Goal: Task Accomplishment & Management: Complete application form

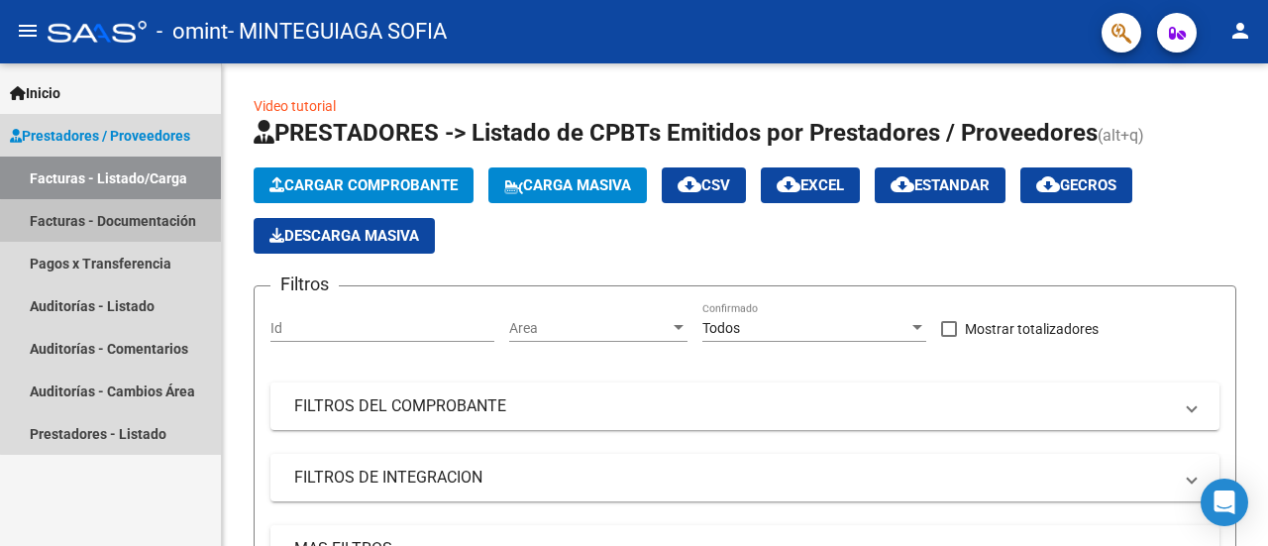
click at [153, 224] on link "Facturas - Documentación" at bounding box center [110, 220] width 221 height 43
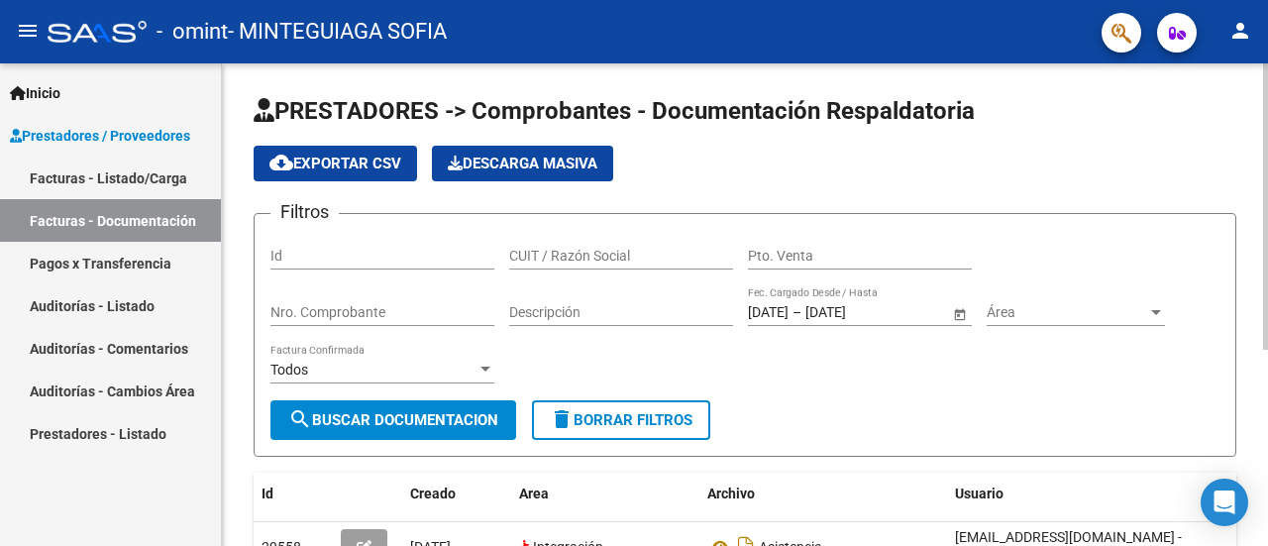
scroll to position [331, 0]
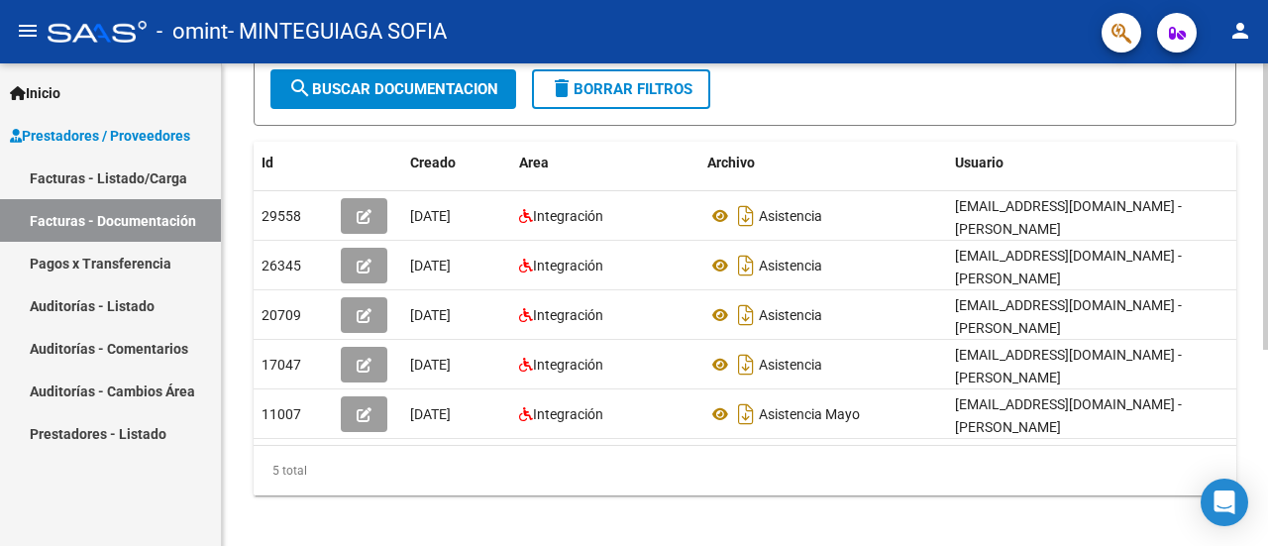
click at [1267, 445] on div at bounding box center [1265, 396] width 5 height 286
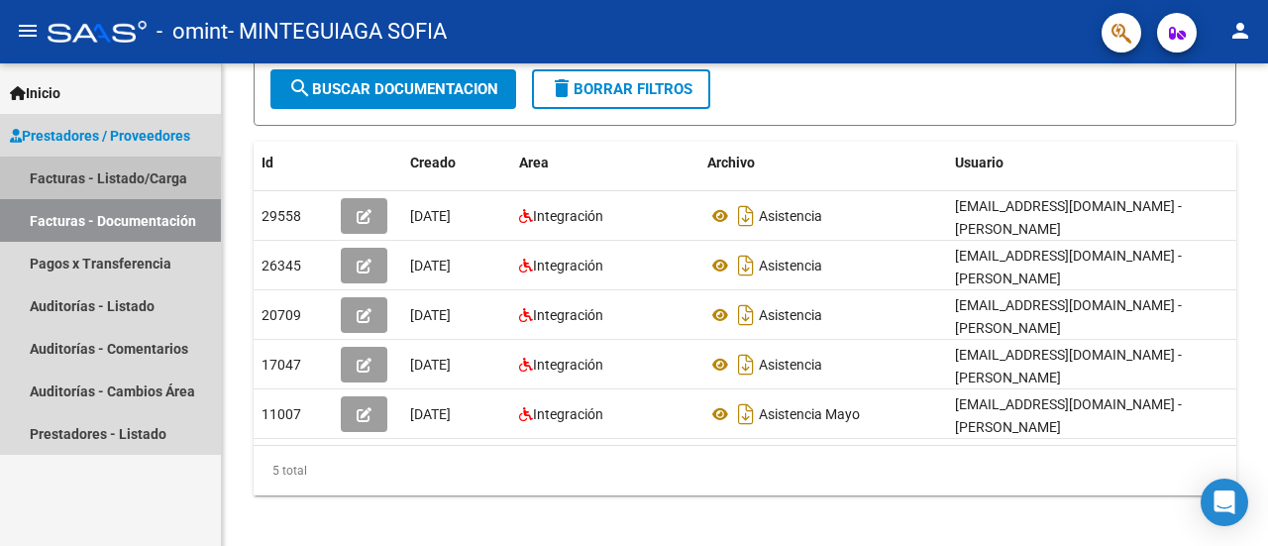
click at [119, 179] on link "Facturas - Listado/Carga" at bounding box center [110, 178] width 221 height 43
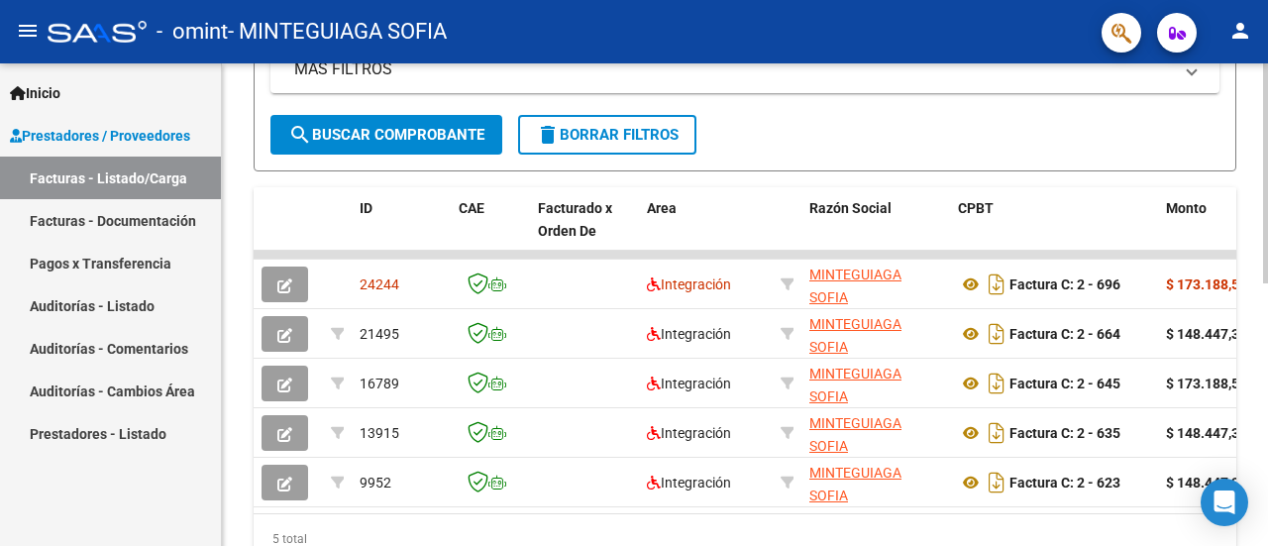
scroll to position [570, 0]
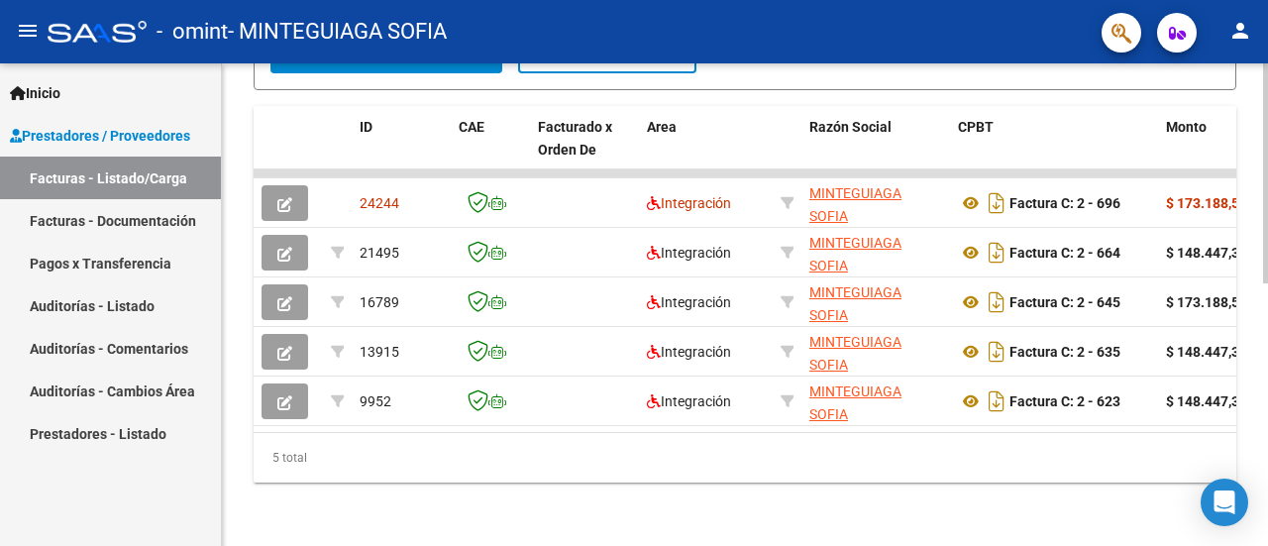
click at [1266, 528] on div at bounding box center [1265, 436] width 5 height 220
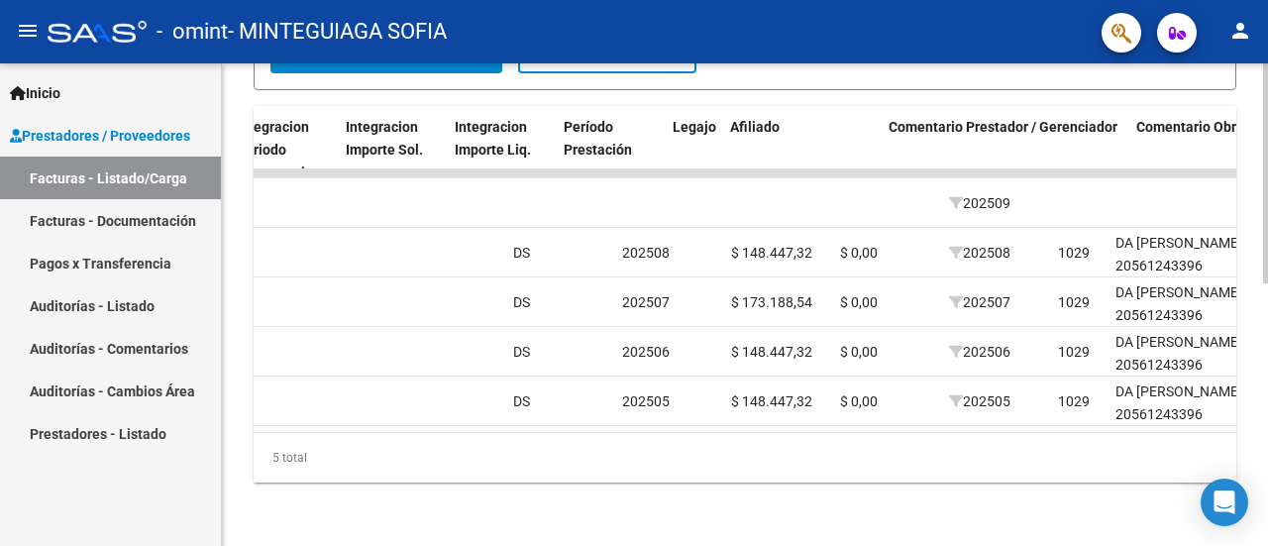
scroll to position [0, 0]
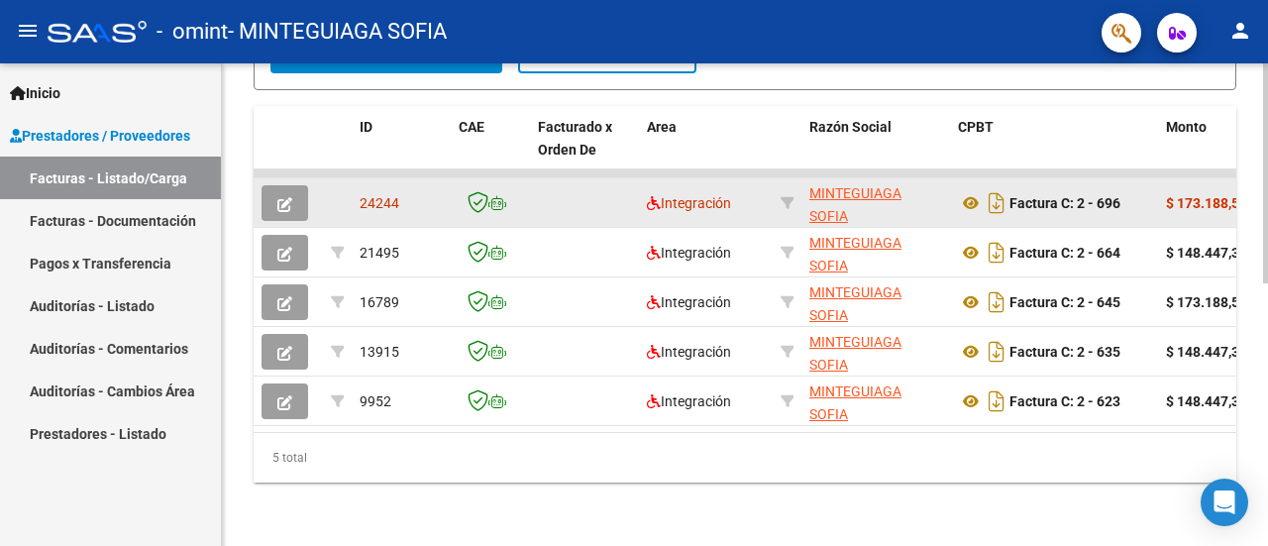
click at [288, 178] on datatable-body-cell at bounding box center [288, 202] width 69 height 49
click at [295, 200] on button "button" at bounding box center [285, 203] width 47 height 36
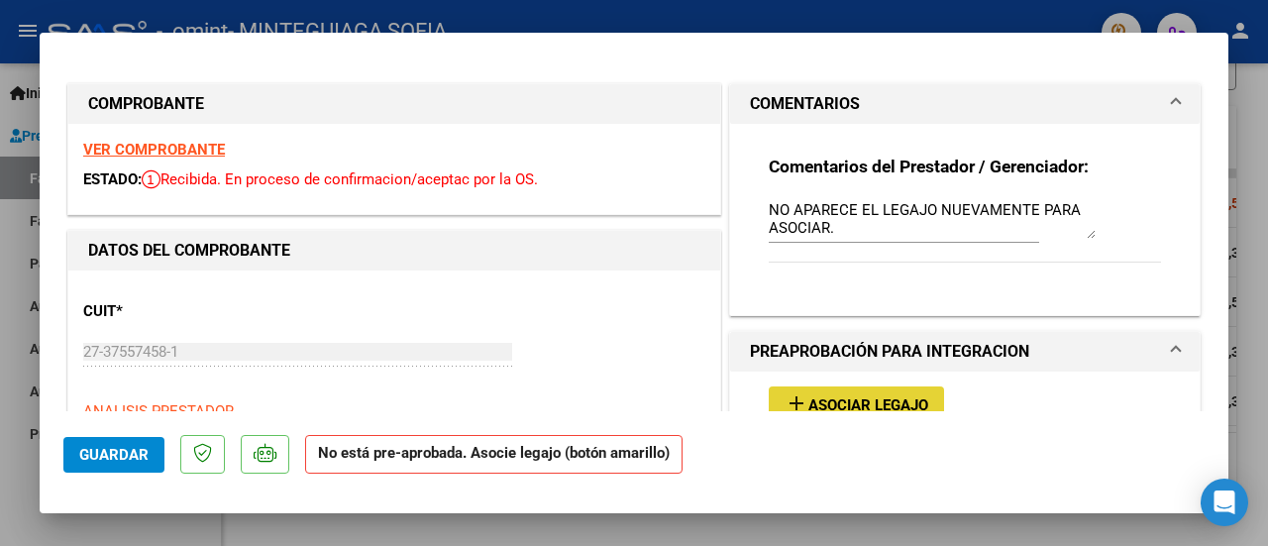
click at [833, 400] on span "Asociar Legajo" at bounding box center [869, 405] width 120 height 18
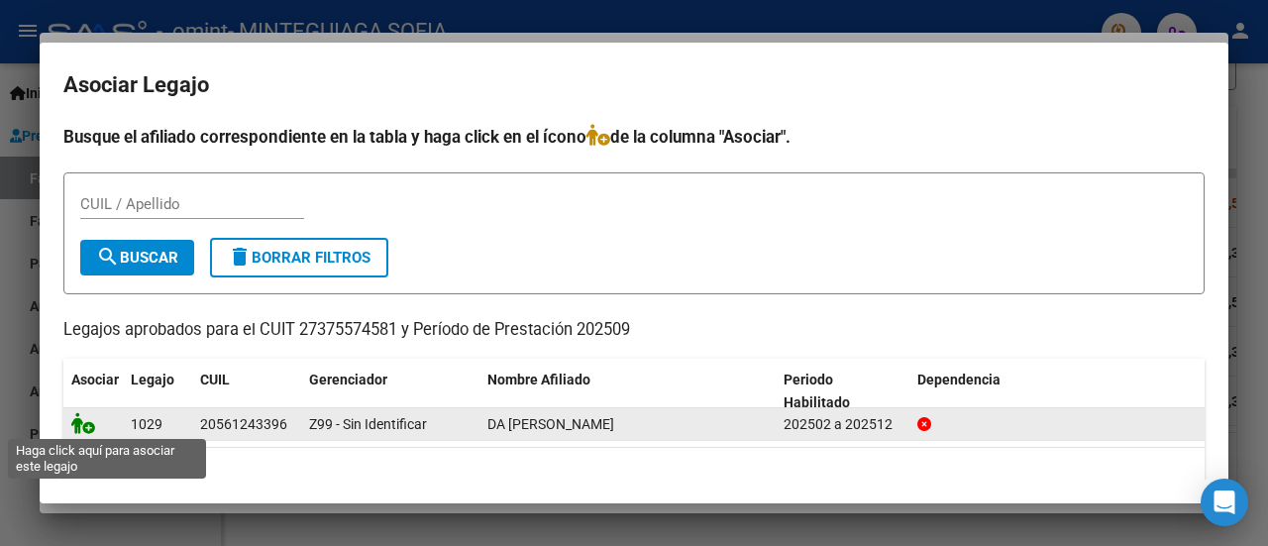
click at [79, 424] on icon at bounding box center [83, 423] width 24 height 22
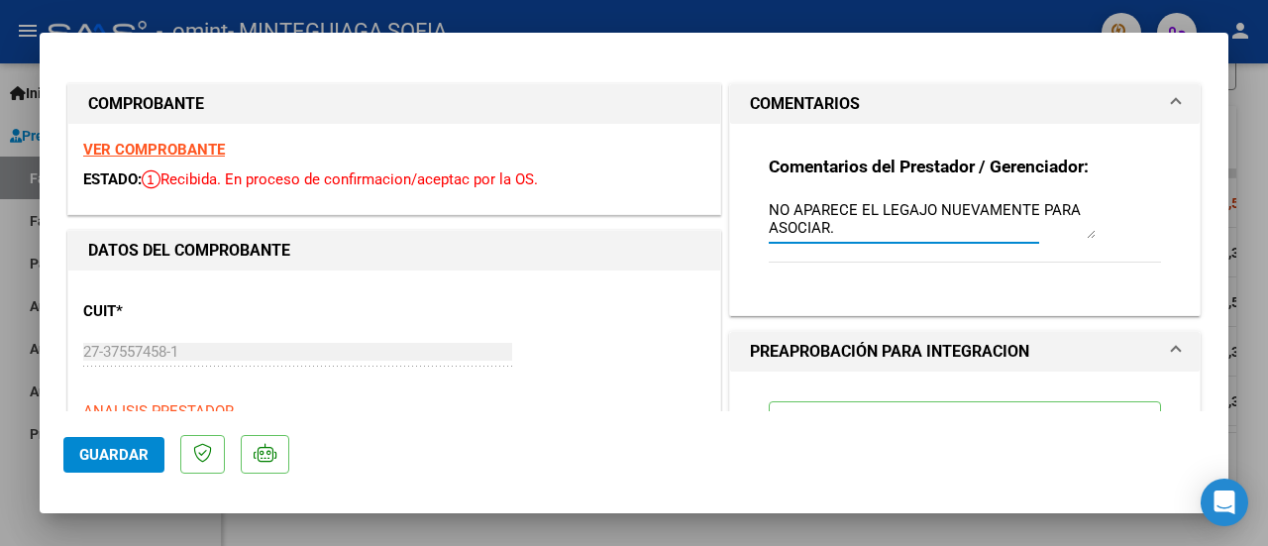
drag, startPoint x: 846, startPoint y: 223, endPoint x: 661, endPoint y: 138, distance: 204.0
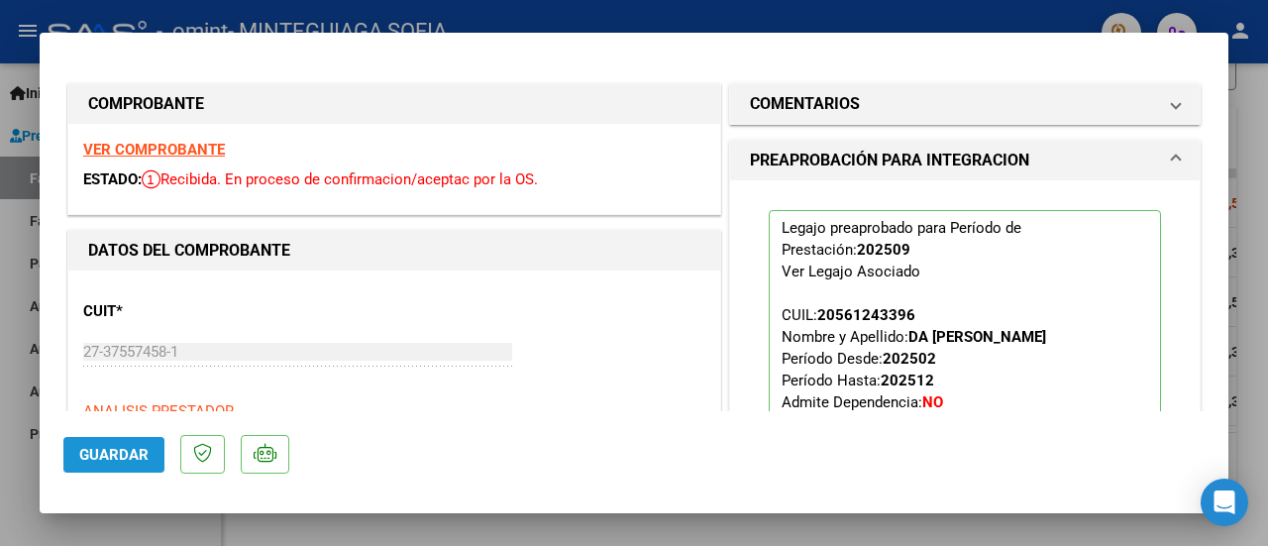
click at [133, 462] on span "Guardar" at bounding box center [113, 455] width 69 height 18
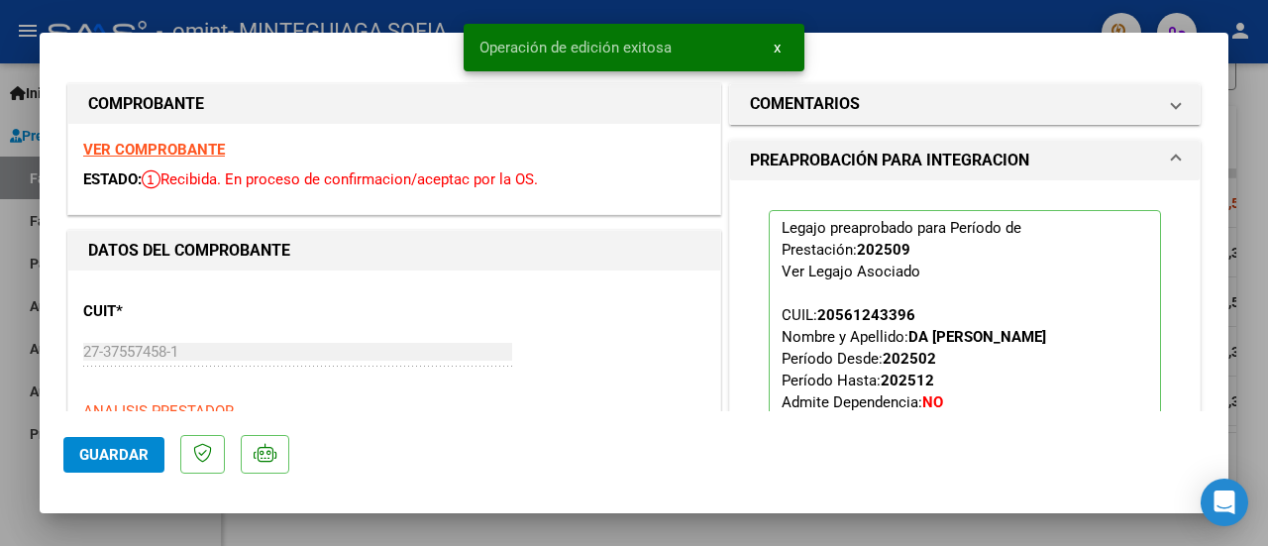
click at [781, 44] on button "x" at bounding box center [777, 48] width 39 height 36
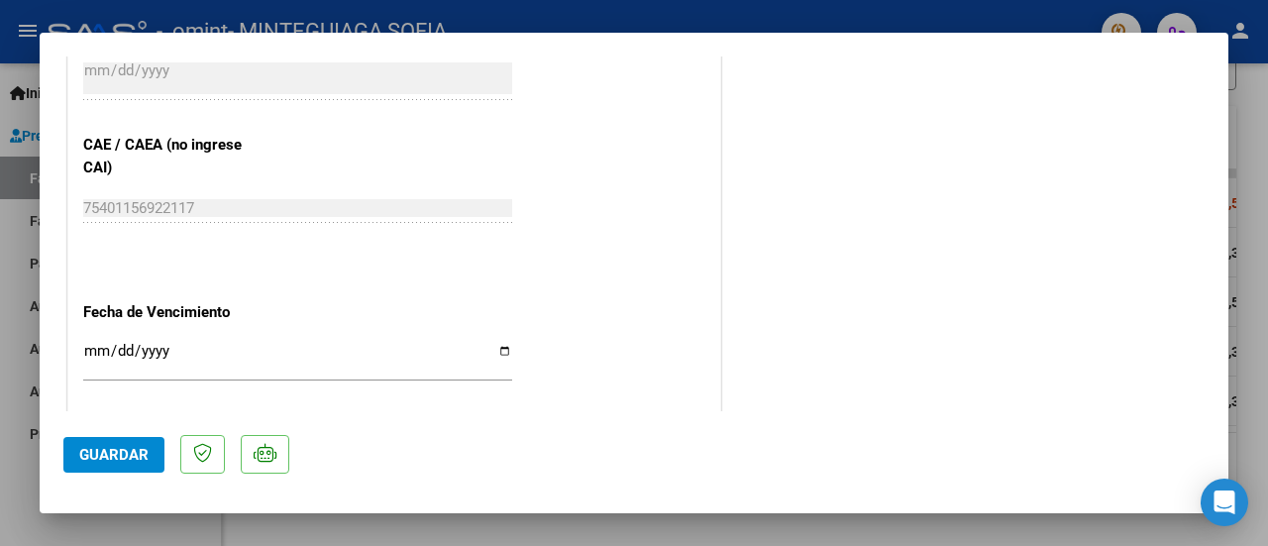
scroll to position [1365, 0]
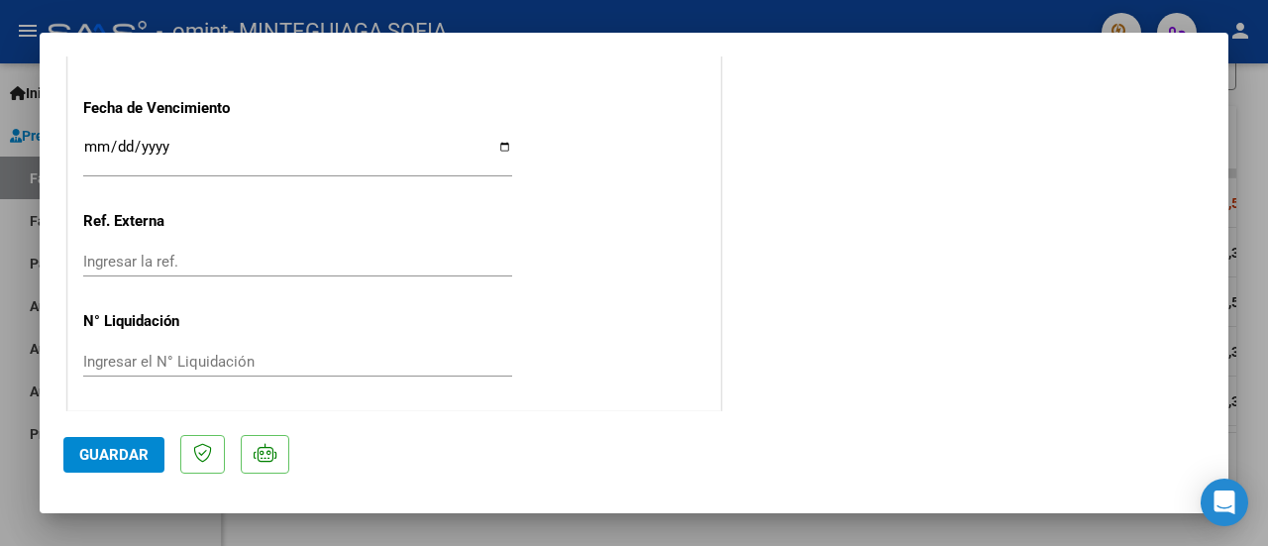
click at [1267, 345] on div at bounding box center [634, 273] width 1268 height 546
type input "$ 0,00"
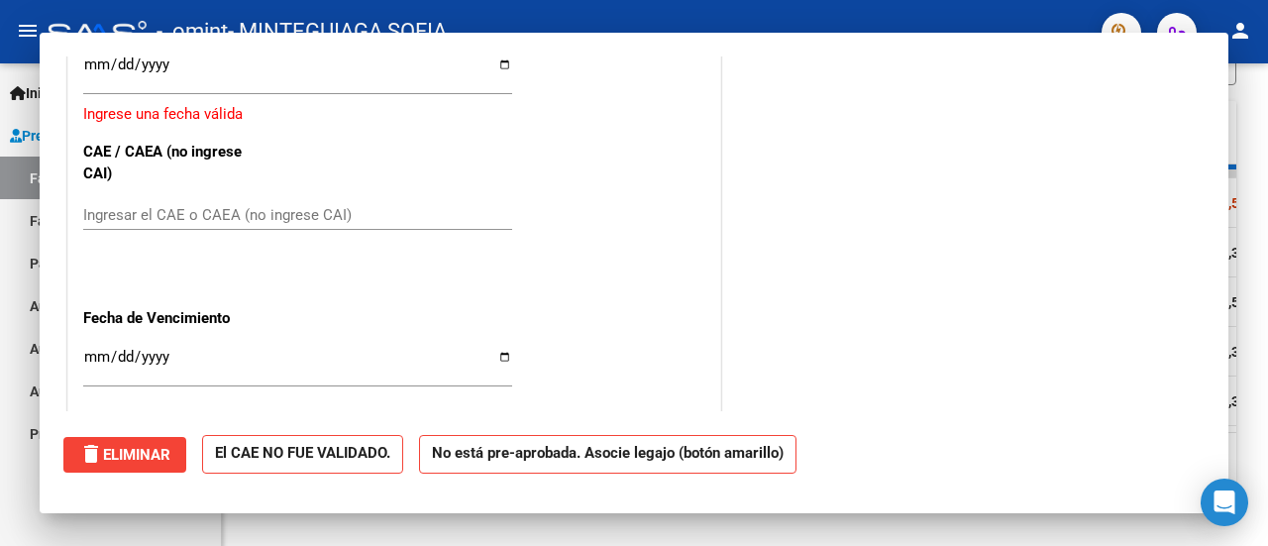
scroll to position [570, 0]
